Goal: Register for event/course

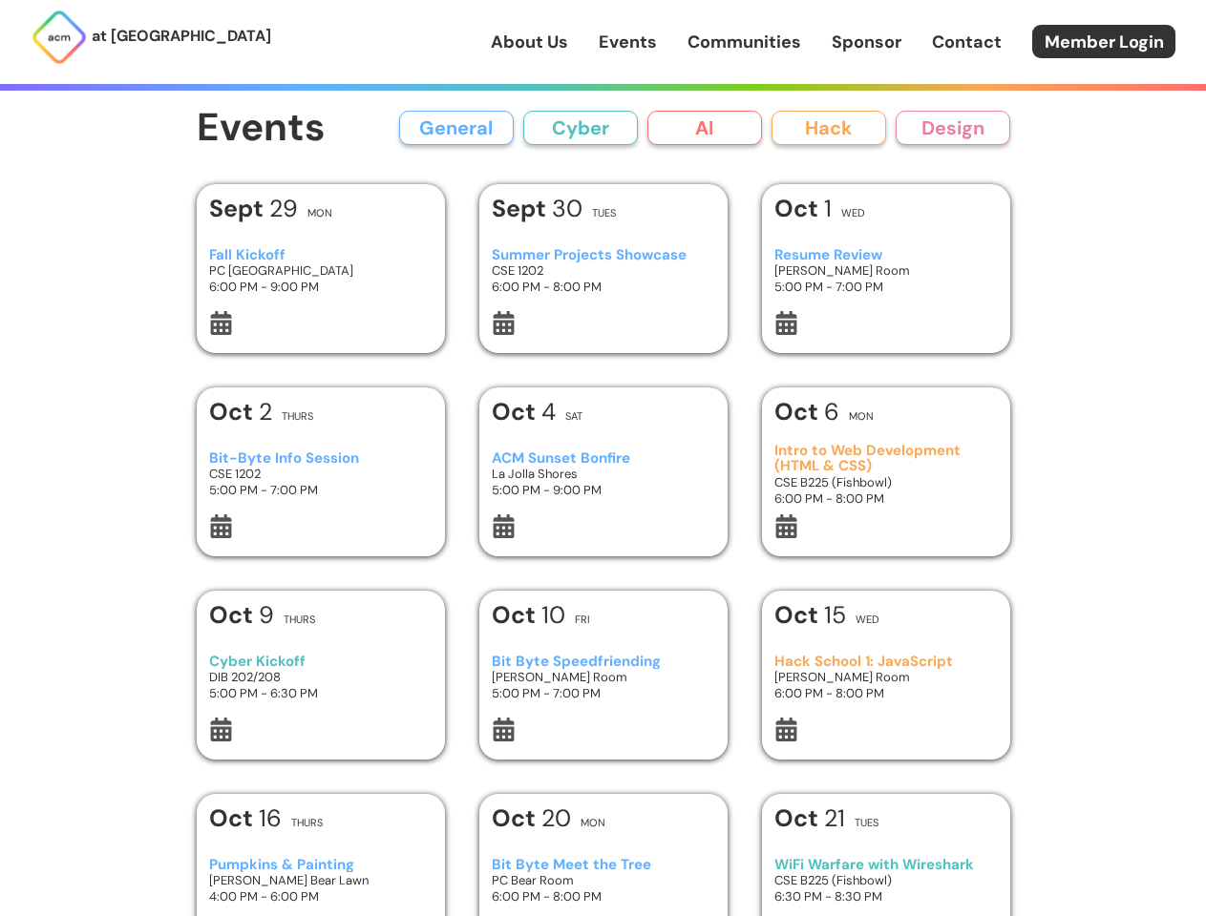
click at [456, 128] on button "General" at bounding box center [456, 128] width 115 height 34
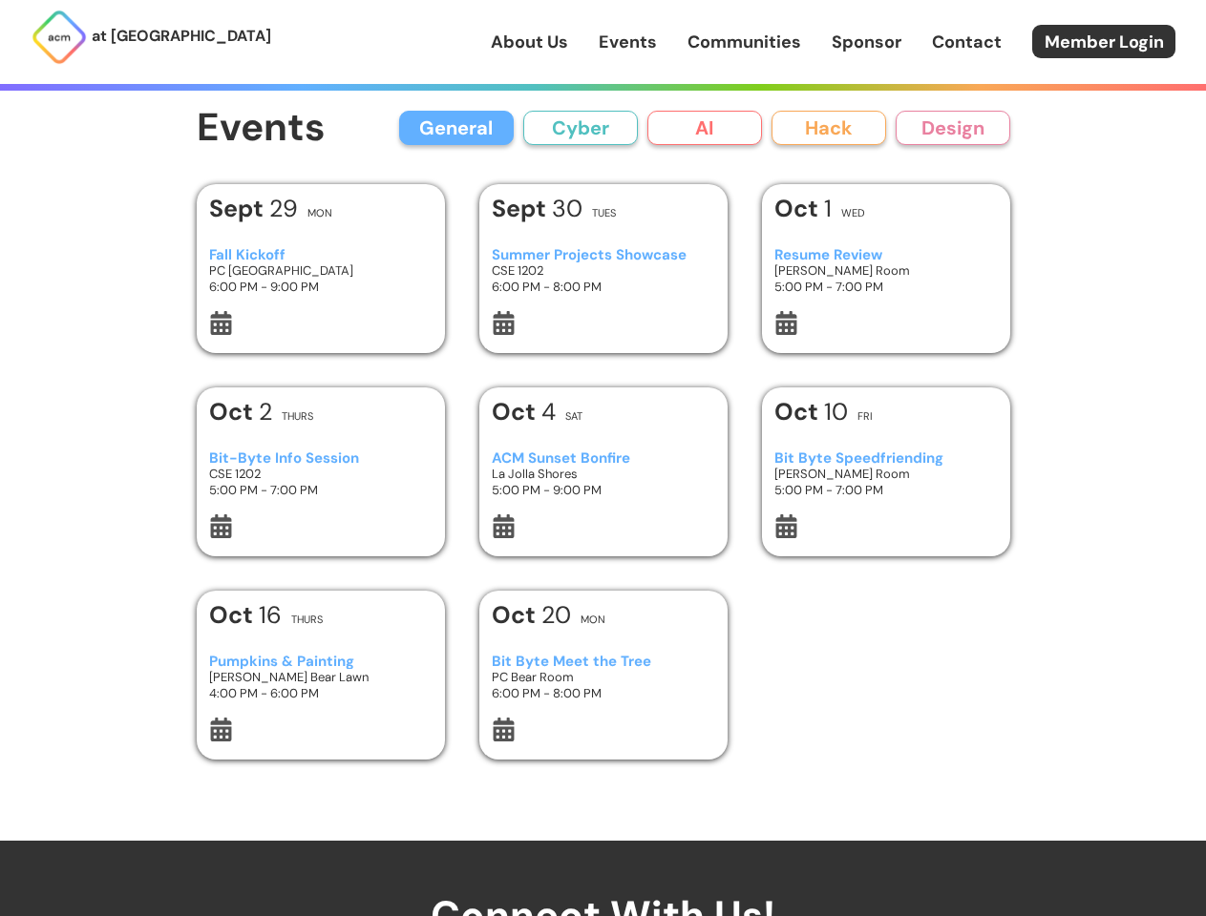
click at [580, 128] on button "Cyber" at bounding box center [580, 128] width 115 height 34
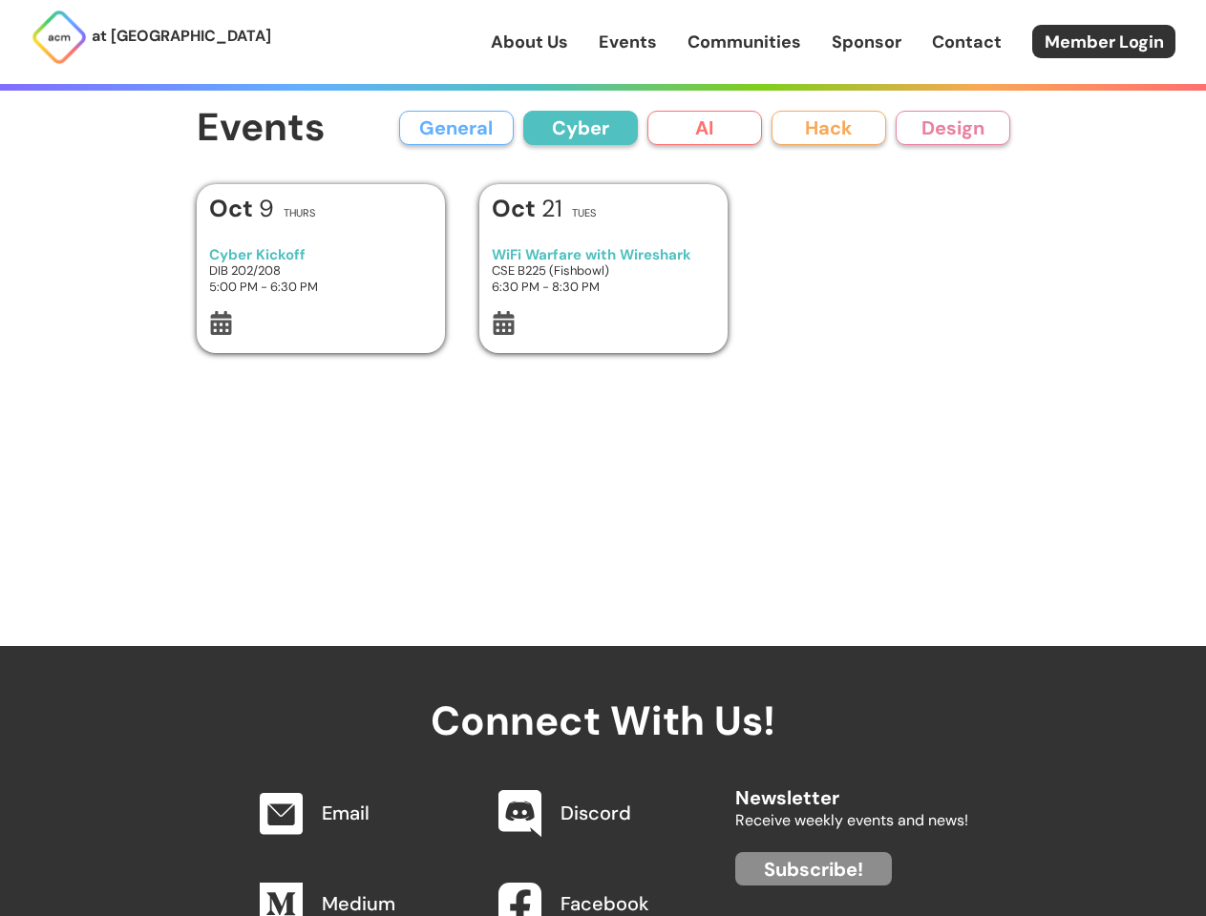
click at [705, 128] on button "AI" at bounding box center [704, 128] width 115 height 34
click at [829, 128] on button "Hack" at bounding box center [828, 128] width 115 height 34
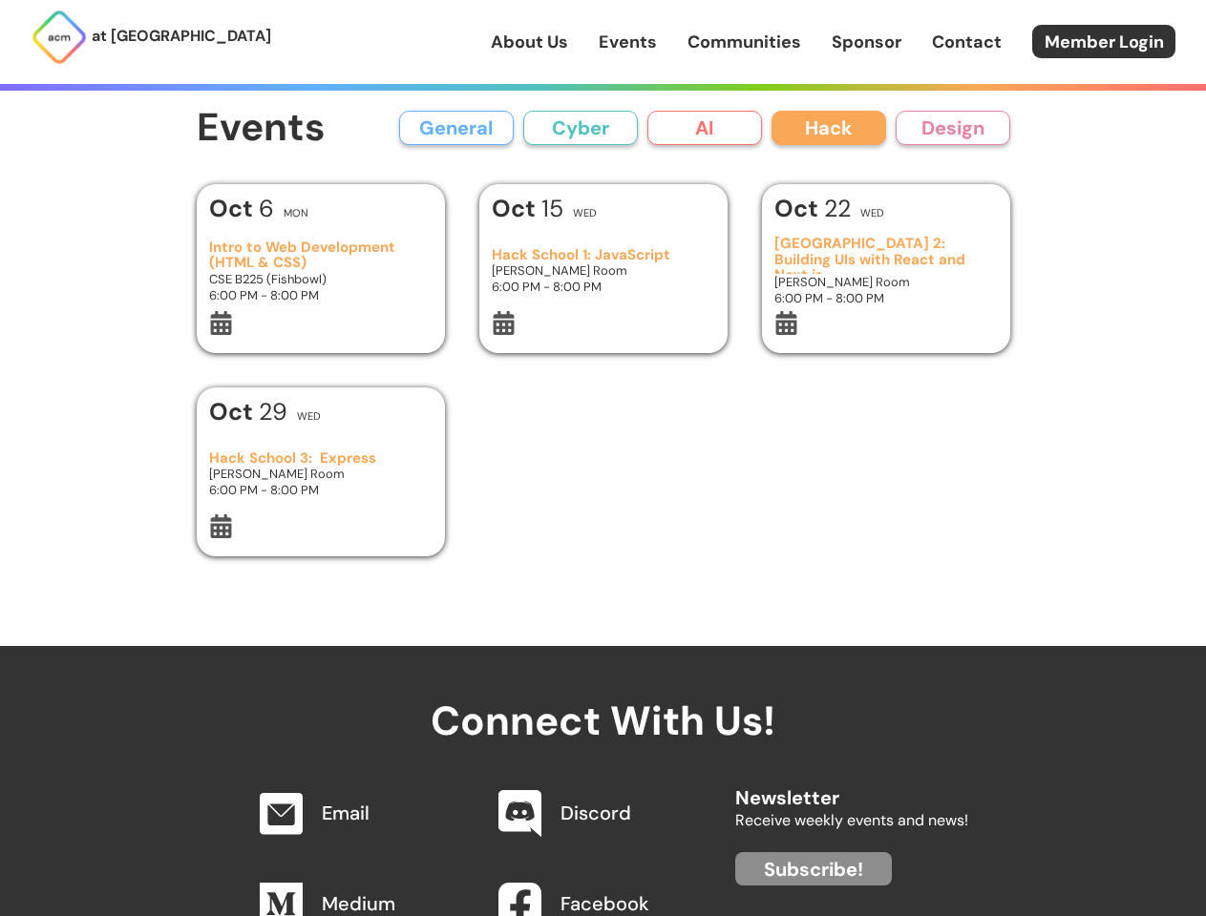
click at [953, 128] on button "Design" at bounding box center [952, 128] width 115 height 34
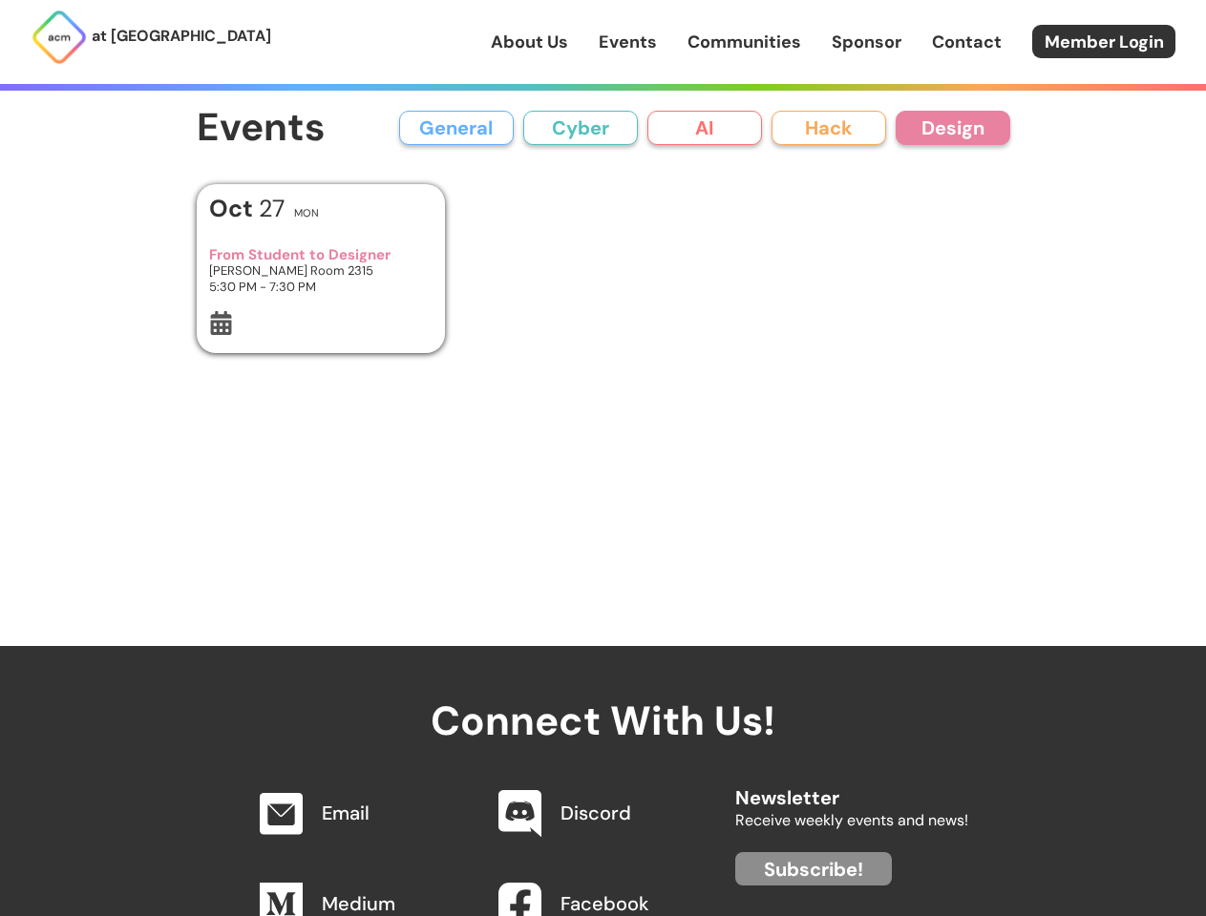
click at [221, 326] on icon at bounding box center [221, 323] width 24 height 24
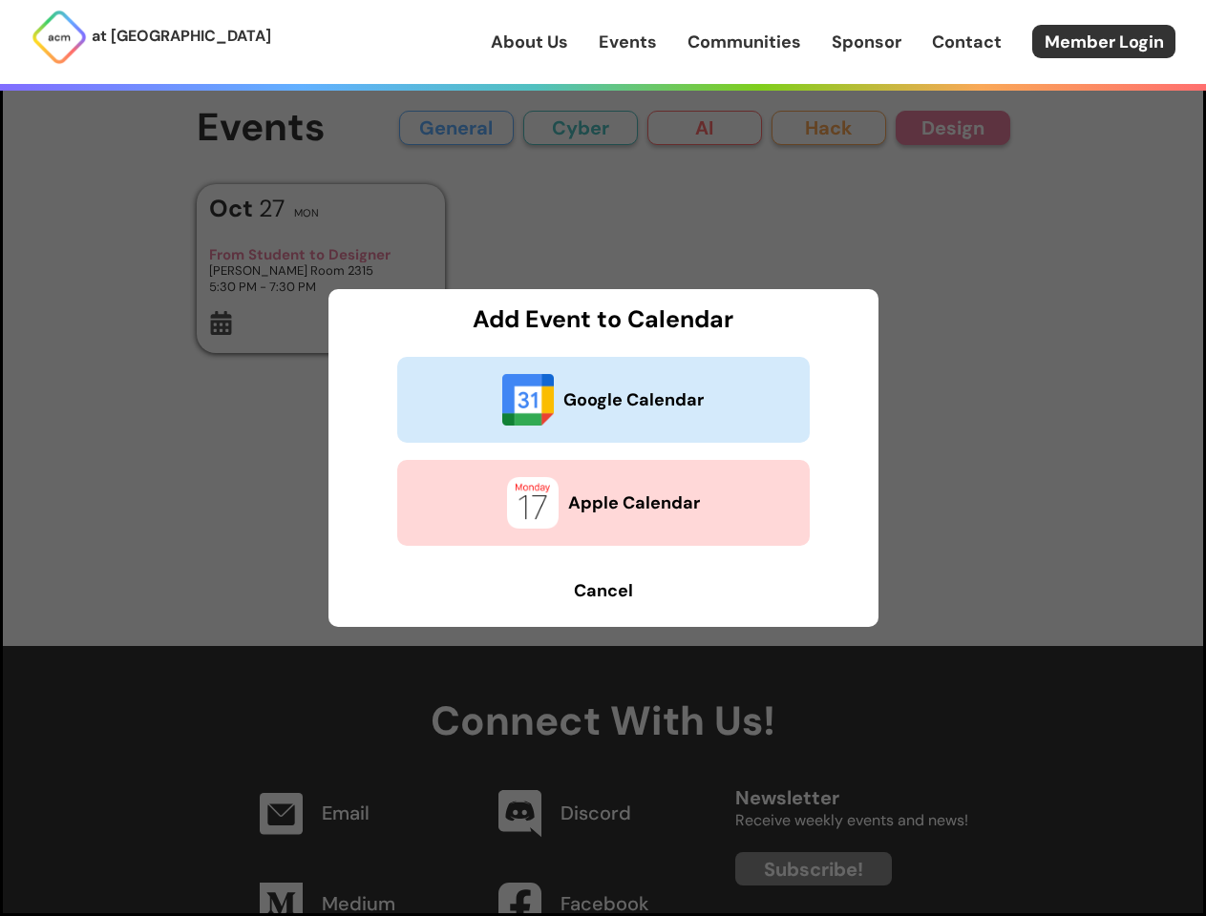
click at [503, 326] on h3 "Add Event to Calendar" at bounding box center [604, 319] width 516 height 26
click at [786, 326] on h3 "Add Event to Calendar" at bounding box center [604, 319] width 516 height 26
click at [221, 529] on dialog "Add Event to Calendar Google Calendar Apple Calendar Cancel" at bounding box center [603, 458] width 1206 height 916
click at [503, 529] on button "Apple Calendar" at bounding box center [603, 503] width 412 height 86
